Goal: Task Accomplishment & Management: Complete application form

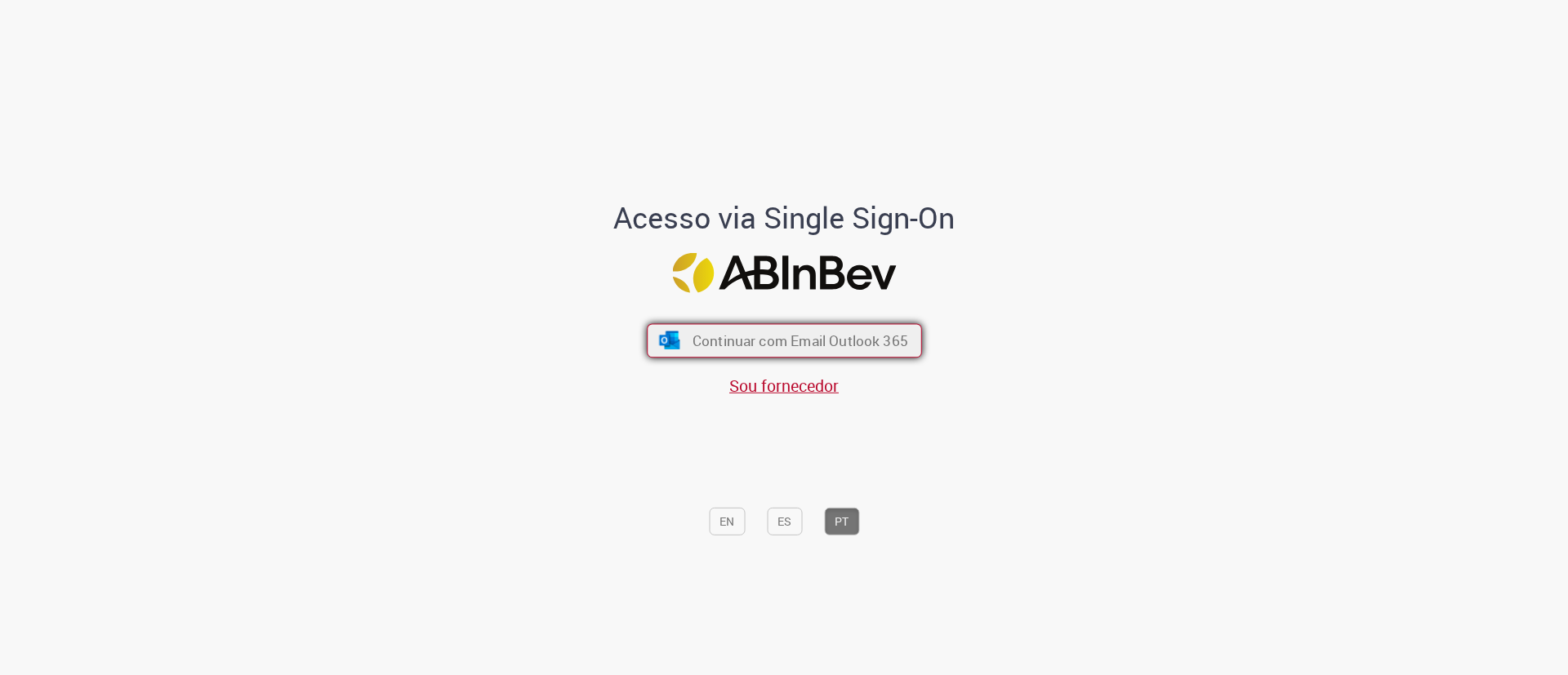
click at [751, 329] on button "Continuar com Email Outlook 365" at bounding box center [784, 341] width 275 height 35
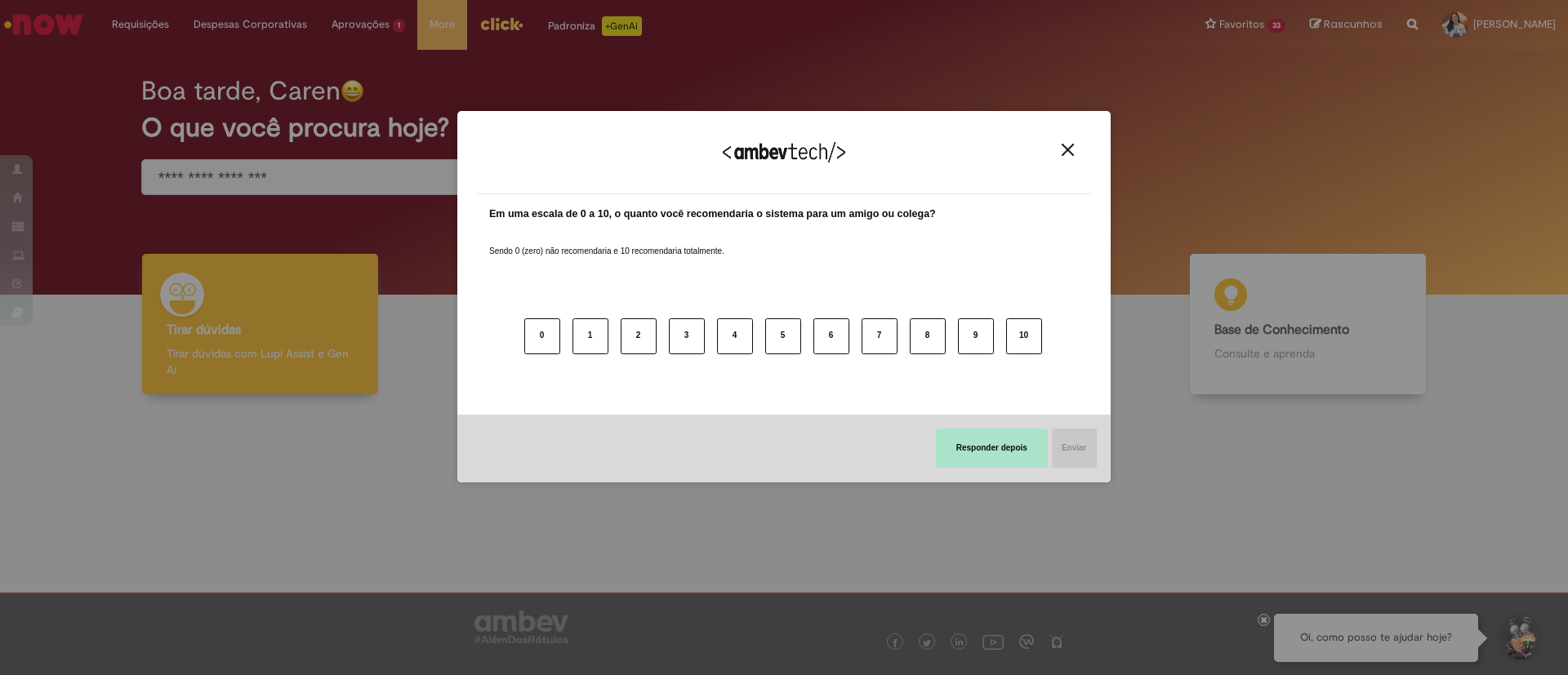
click at [961, 438] on button "Responder depois" at bounding box center [992, 449] width 112 height 40
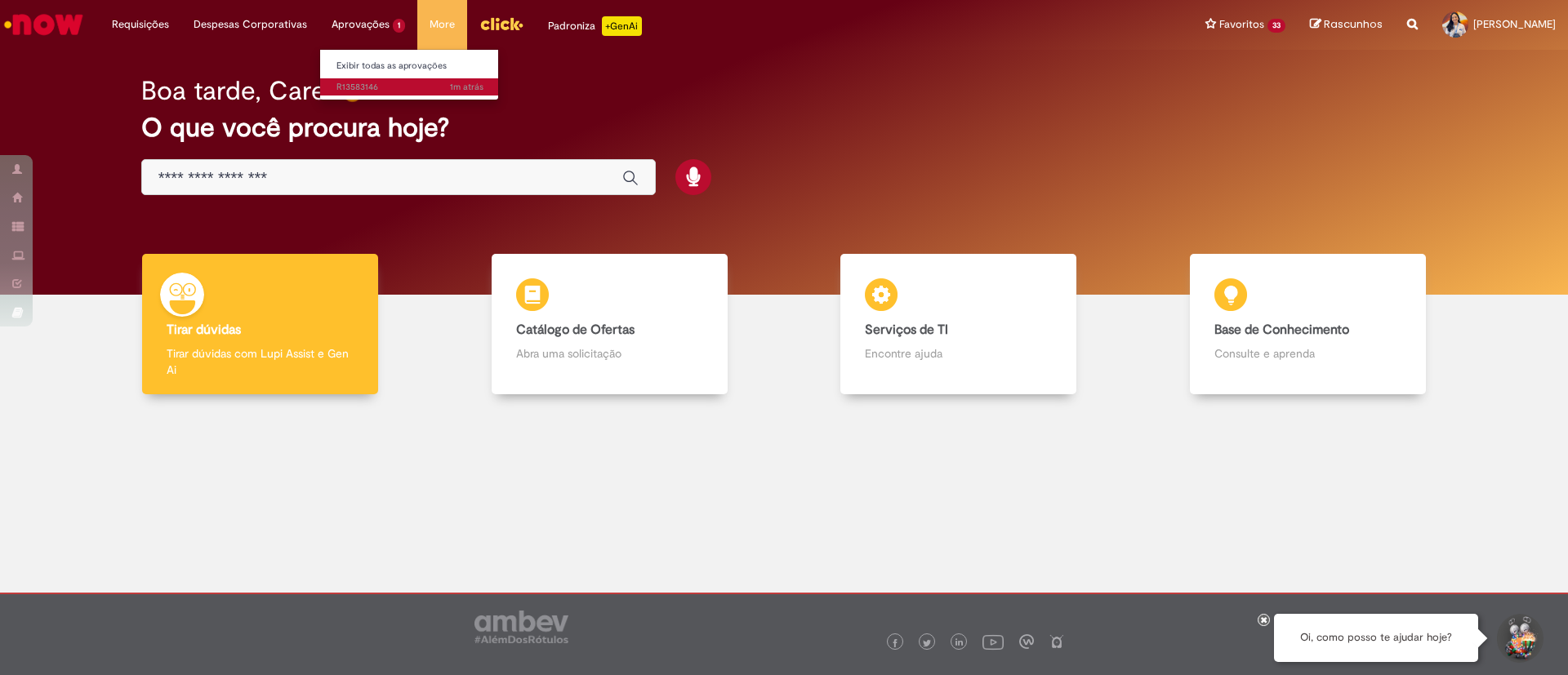
click at [402, 86] on span "1m atrás 1m atrás R13583146" at bounding box center [410, 87] width 147 height 13
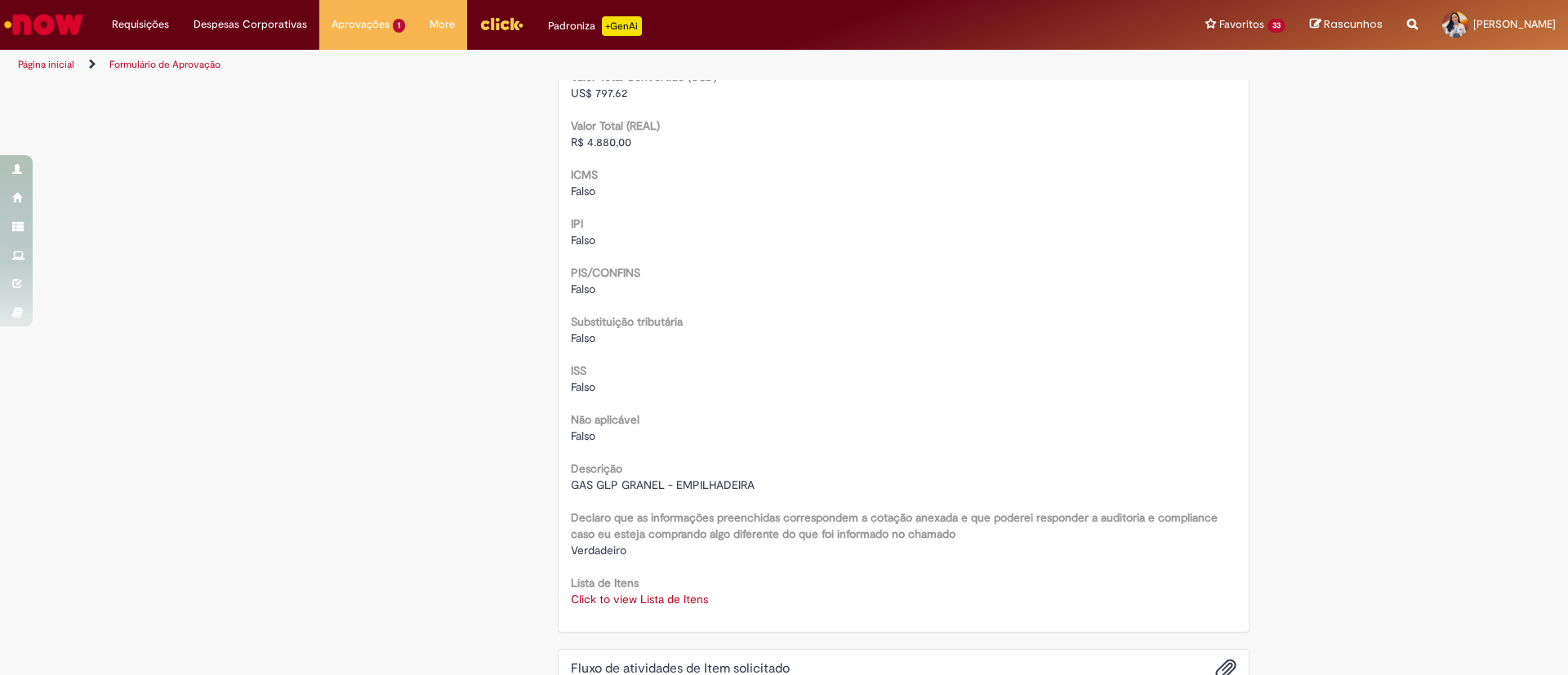
scroll to position [2083, 0]
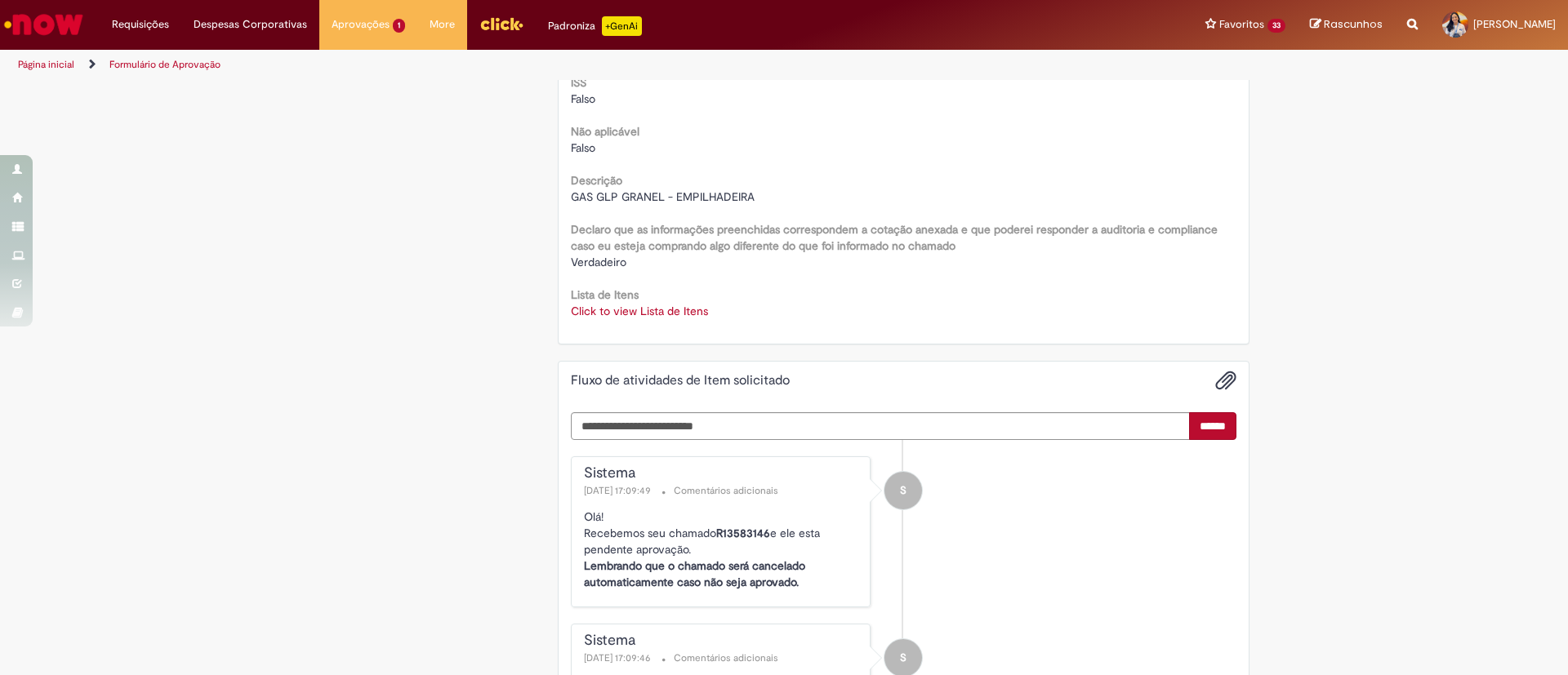
click at [668, 310] on link "Click to view Lista de Itens" at bounding box center [639, 311] width 137 height 15
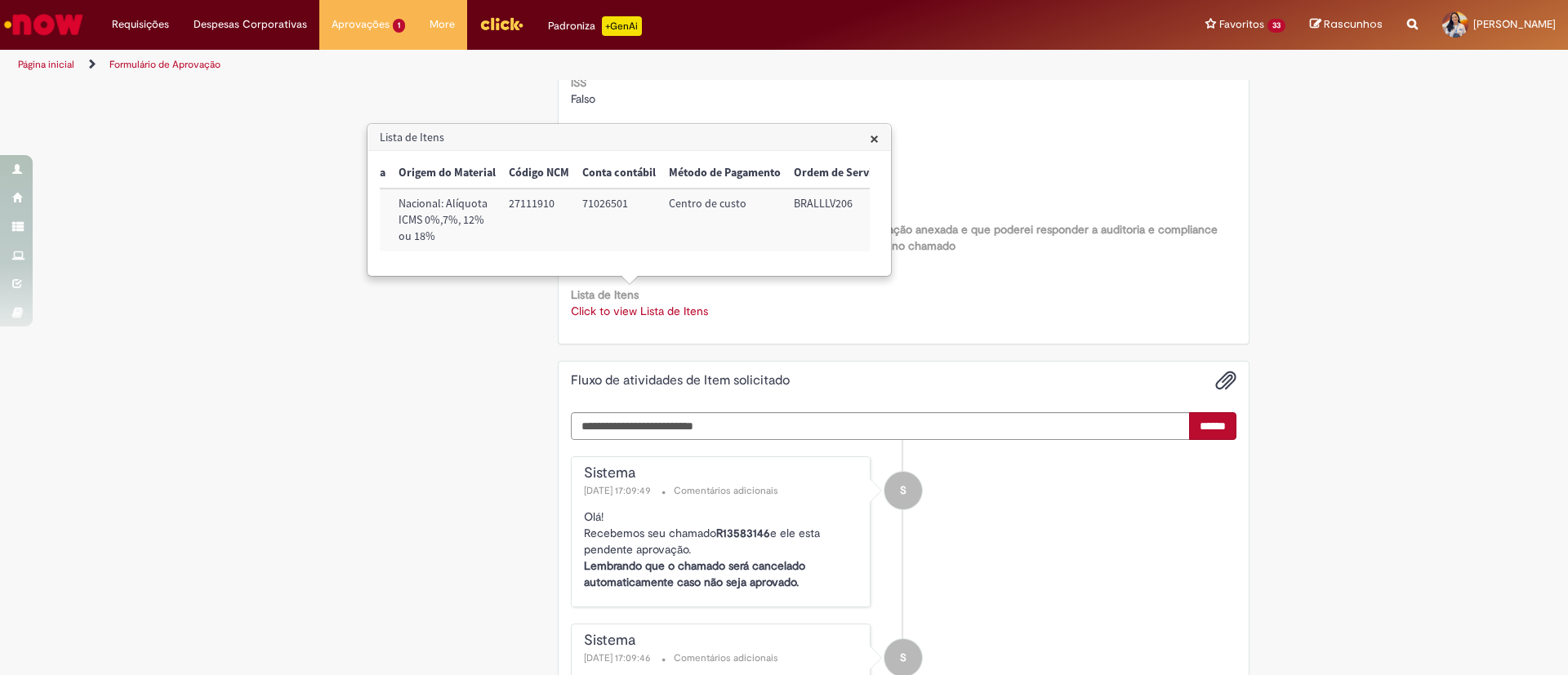
scroll to position [0, 686]
click at [593, 202] on td "71026501" at bounding box center [605, 220] width 86 height 63
click at [588, 204] on td "71026501" at bounding box center [605, 220] width 86 height 63
copy td "71026501"
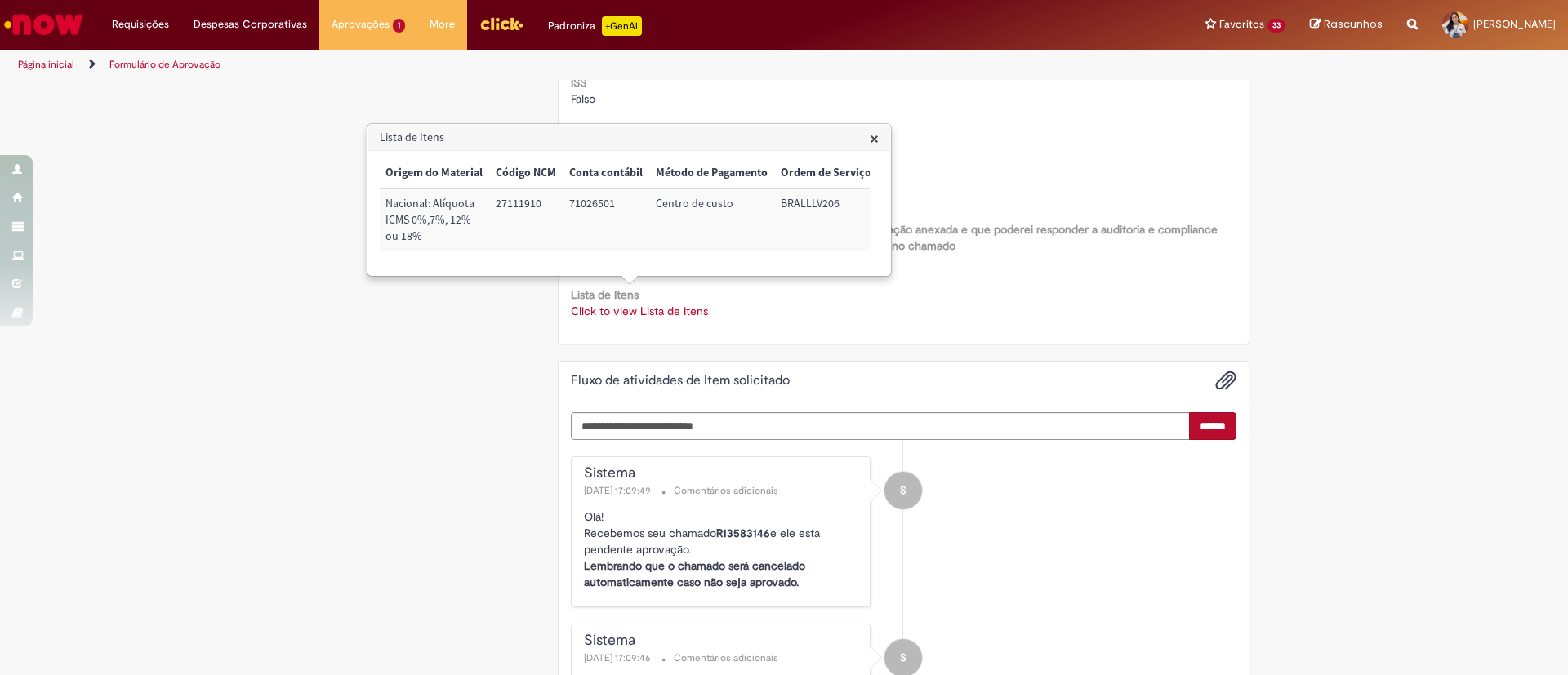
click at [869, 147] on span "×" at bounding box center [873, 138] width 9 height 22
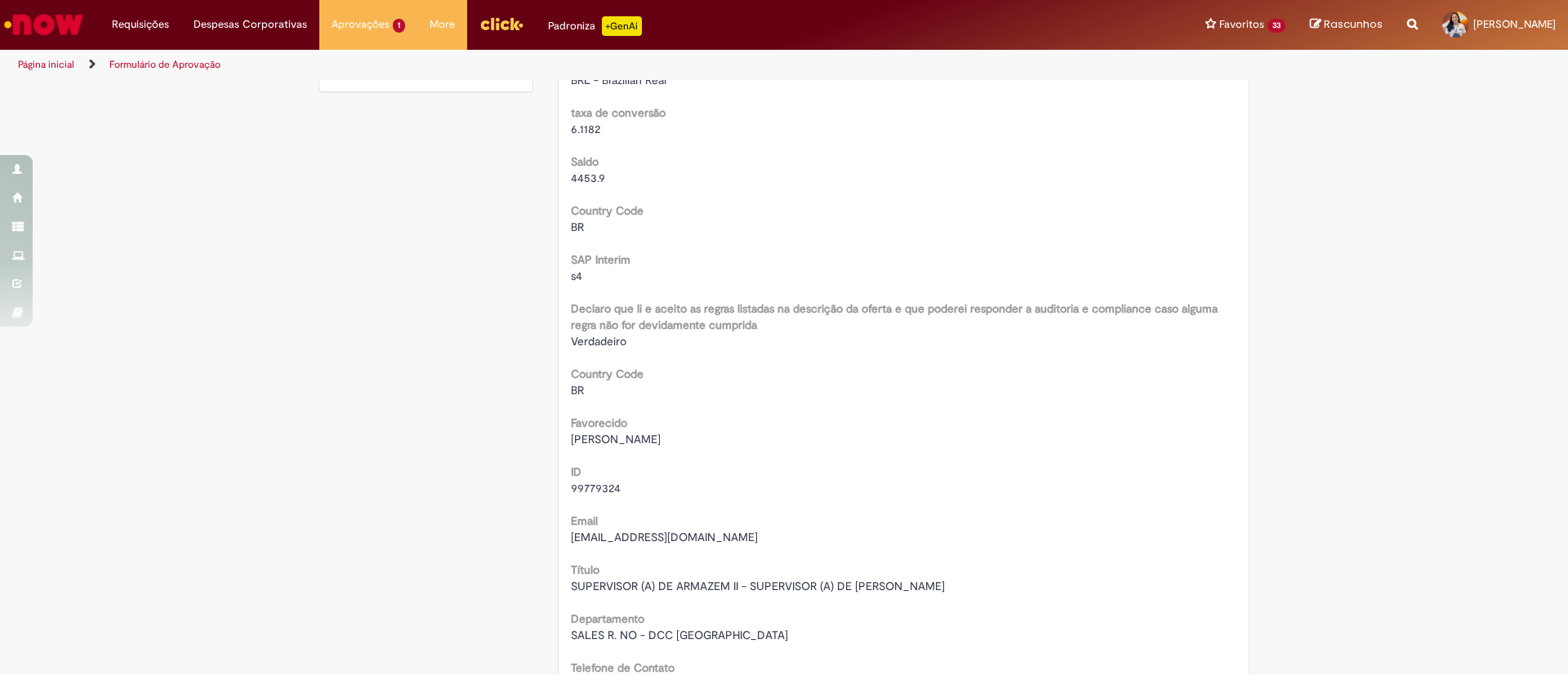
scroll to position [0, 0]
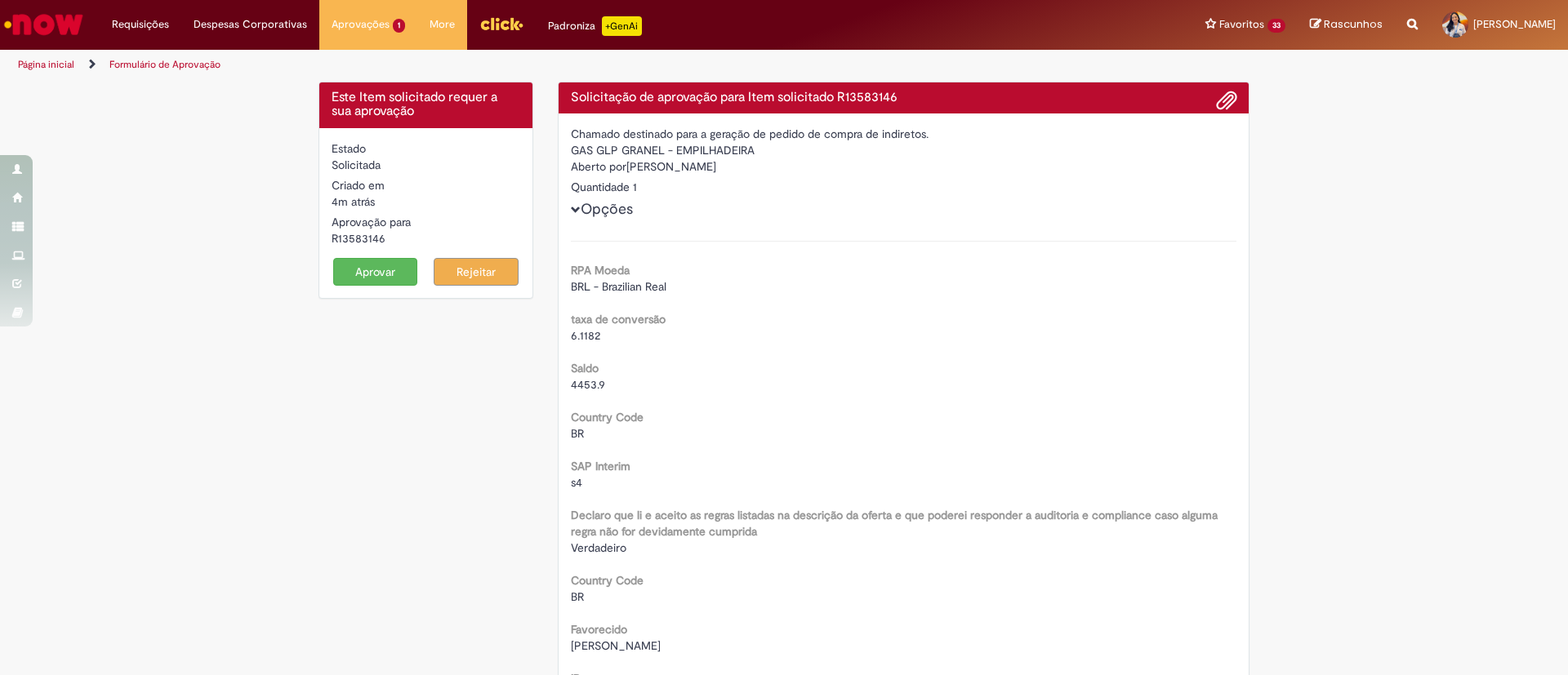
click at [334, 286] on div "Estado Solicitada Criado em 4m atrás 4 minutos atrás Aprovação para R13583146 A…" at bounding box center [426, 213] width 213 height 170
click at [360, 269] on button "Aprovar" at bounding box center [375, 272] width 85 height 28
